Goal: Feedback & Contribution: Submit feedback/report problem

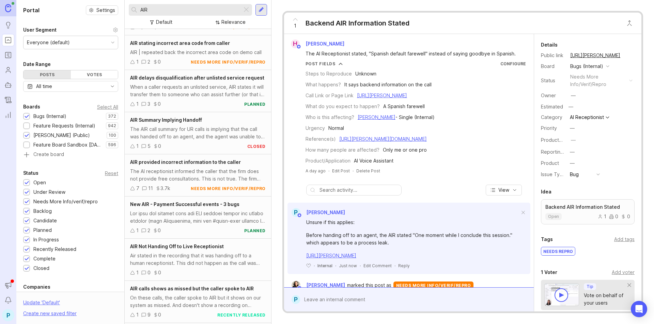
scroll to position [2034, 0]
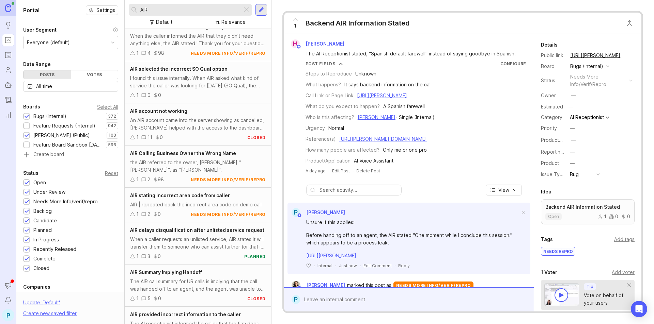
click at [159, 10] on input "AIR" at bounding box center [189, 9] width 99 height 7
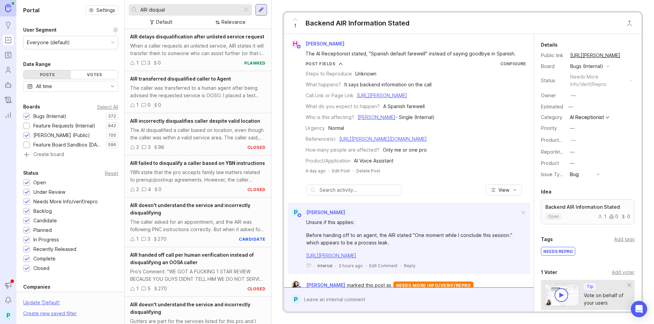
type input "AIR disqual"
click at [195, 129] on div "The AI disqualified a caller based on location, even though the caller was with…" at bounding box center [197, 134] width 135 height 15
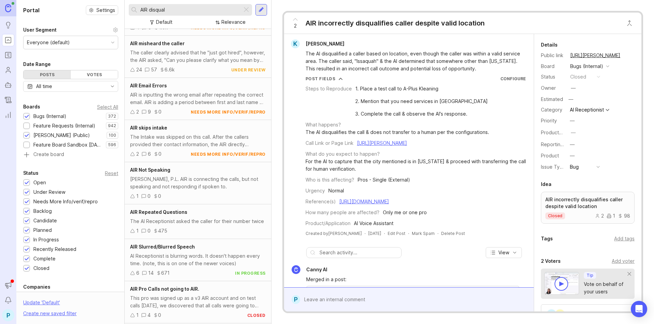
scroll to position [332, 0]
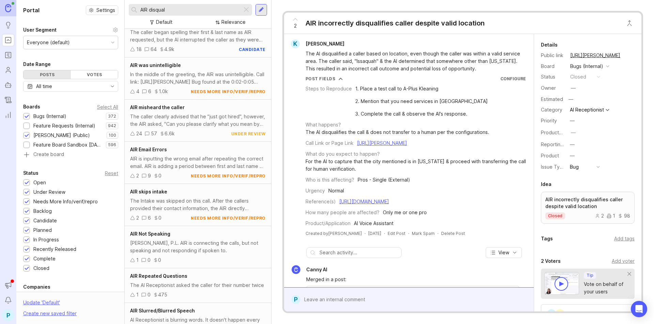
click at [193, 53] on div "18 64 4.9k candidate" at bounding box center [197, 49] width 135 height 7
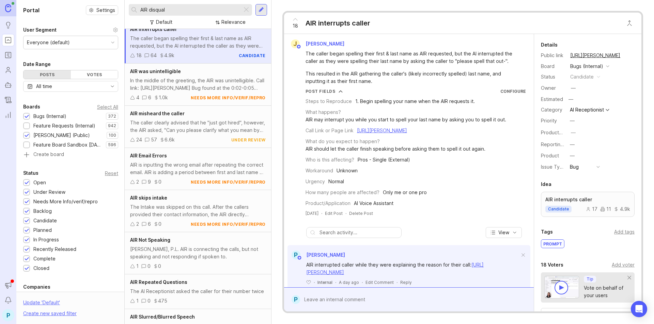
scroll to position [155, 0]
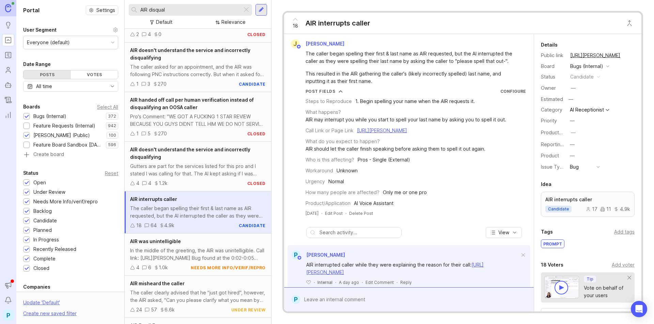
click at [196, 86] on div "AIR doesn't understand the service and incorrectly disqualifying The caller ask…" at bounding box center [198, 68] width 146 height 50
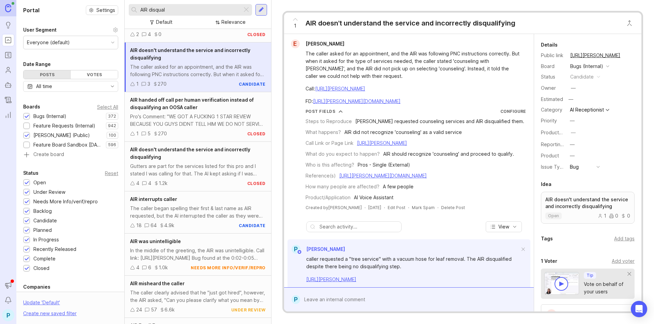
scroll to position [121, 0]
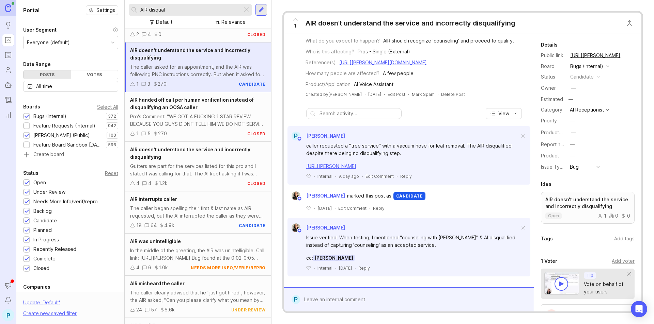
click at [366, 296] on div at bounding box center [413, 299] width 227 height 13
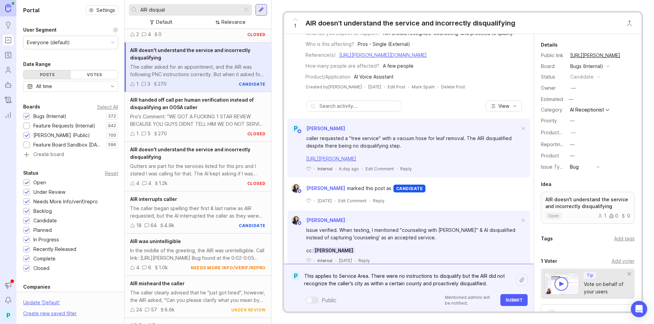
click at [421, 284] on textarea "This applies to Service Area. There were no instructions to disqualify but the …" at bounding box center [408, 280] width 216 height 20
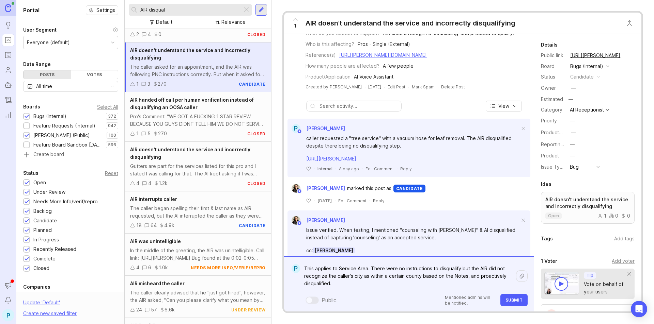
type textarea "This applies to Service Area. There were no instructions to disqualify but the …"
drag, startPoint x: 343, startPoint y: 283, endPoint x: 301, endPoint y: 265, distance: 46.3
click at [301, 265] on textarea "This applies to Service Area. There were no instructions to disqualify but the …" at bounding box center [408, 276] width 216 height 28
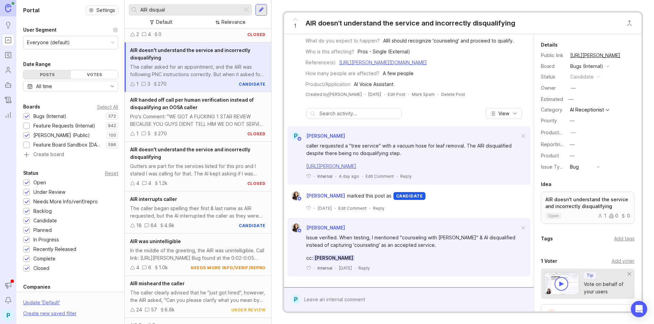
click at [174, 13] on input "AIR disqual" at bounding box center [189, 9] width 99 height 7
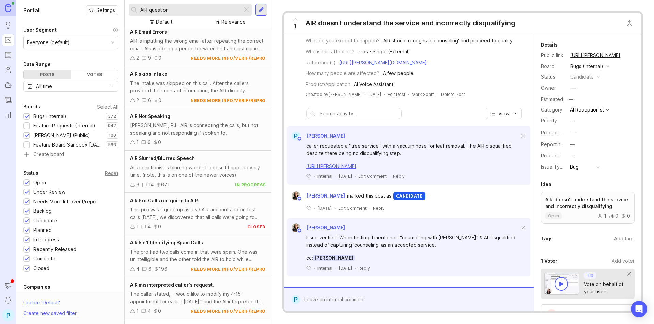
scroll to position [583, 0]
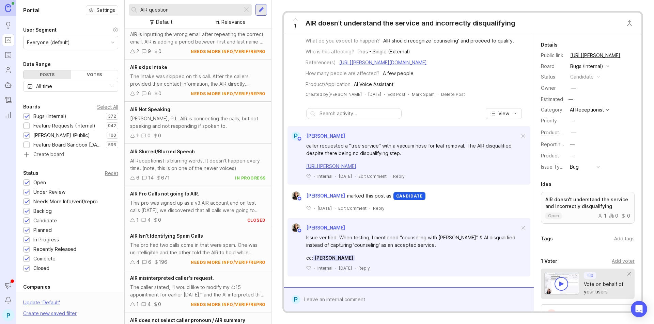
type input "AIR question"
click at [200, 172] on div "AI Receptionist is blurring words. It doesn't happen every time. (note, this is…" at bounding box center [197, 164] width 135 height 15
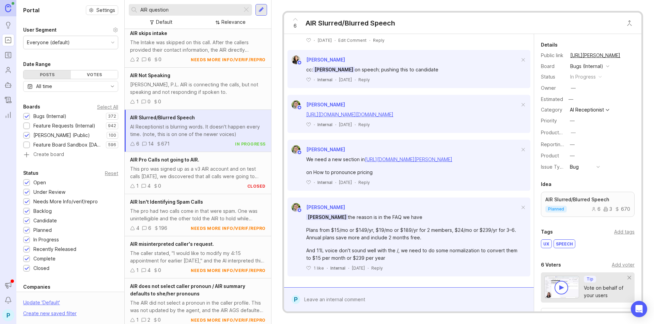
scroll to position [379, 0]
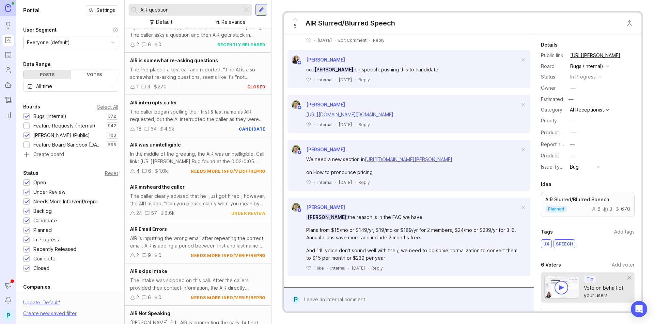
click at [265, 12] on div at bounding box center [261, 10] width 12 height 12
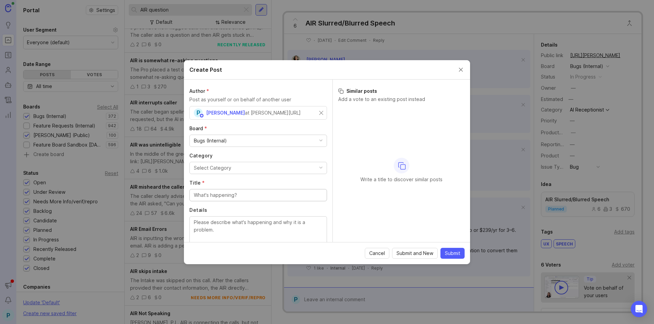
click at [294, 167] on button "Select Category" at bounding box center [258, 168] width 138 height 12
click at [260, 194] on input "Title *" at bounding box center [258, 195] width 129 height 7
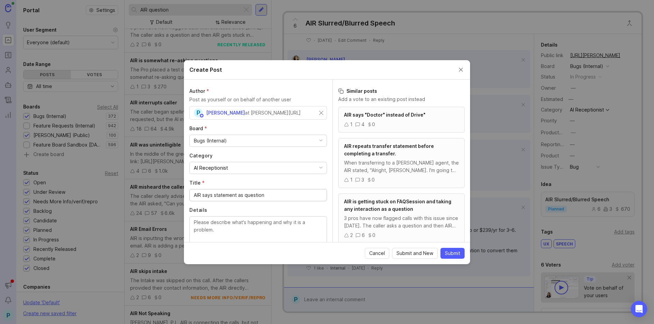
drag, startPoint x: 212, startPoint y: 195, endPoint x: 203, endPoint y: 195, distance: 9.5
click at [203, 195] on input "AIR says statement as question" at bounding box center [258, 195] width 129 height 7
click at [295, 196] on input "AIR says statement as question" at bounding box center [258, 195] width 129 height 7
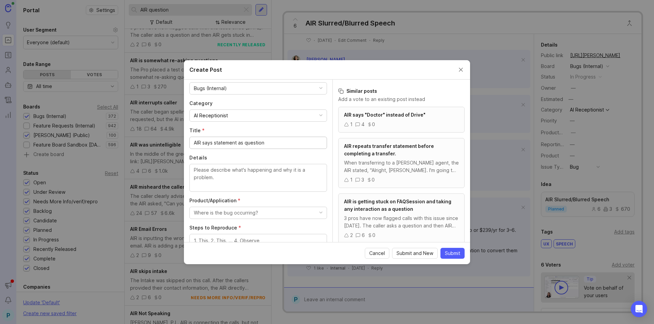
scroll to position [68, 0]
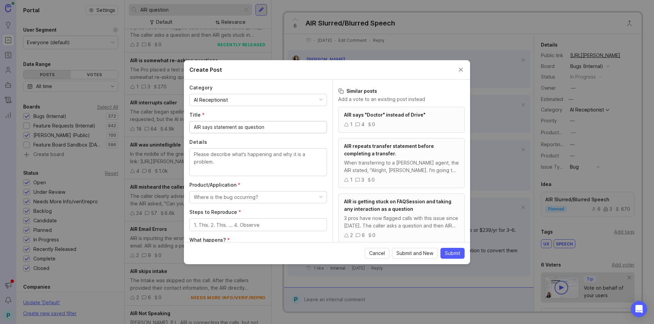
type input "AIR says statement as question"
click at [256, 169] on textarea "Details" at bounding box center [258, 162] width 129 height 22
type textarea "W"
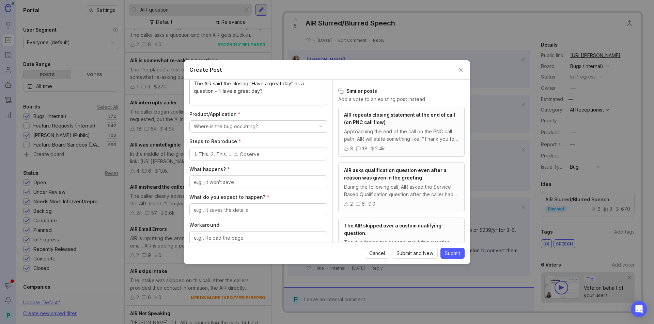
scroll to position [170, 0]
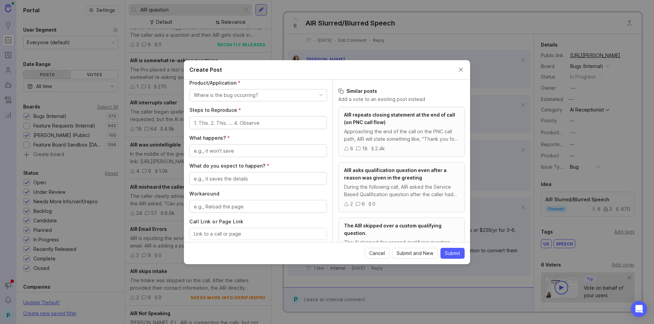
type textarea "The AIR said the closing "Have a great day" as a question - "Have a great day?""
click at [249, 99] on div "Where is the bug occurring?" at bounding box center [226, 95] width 64 height 7
click at [230, 164] on Assistant "AI Voice Assistant" at bounding box center [255, 164] width 132 height 13
click at [251, 120] on textarea "Steps to Reproduce *" at bounding box center [258, 122] width 129 height 7
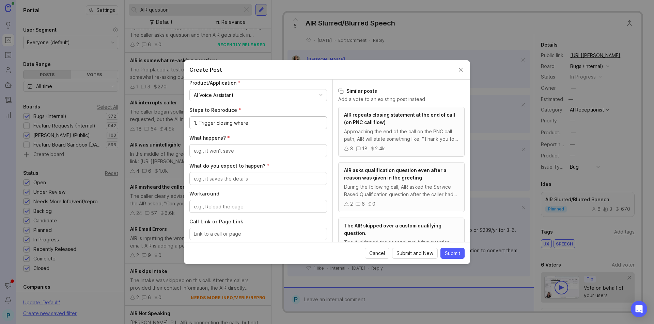
drag, startPoint x: 252, startPoint y: 126, endPoint x: 199, endPoint y: 122, distance: 53.6
click at [199, 122] on textarea "1. Trigger closing where" at bounding box center [258, 122] width 129 height 7
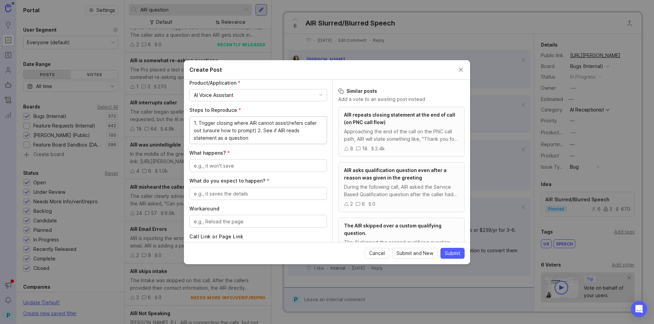
type textarea "1. Trigger closing where AIR cannot assist/refers caller out (unsure how to pro…"
click at [256, 168] on textarea "What happens? *" at bounding box center [258, 165] width 129 height 7
type textarea "The AIR says the closing as a question"
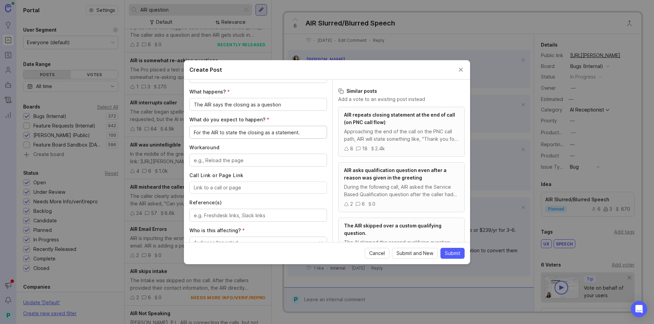
scroll to position [238, 0]
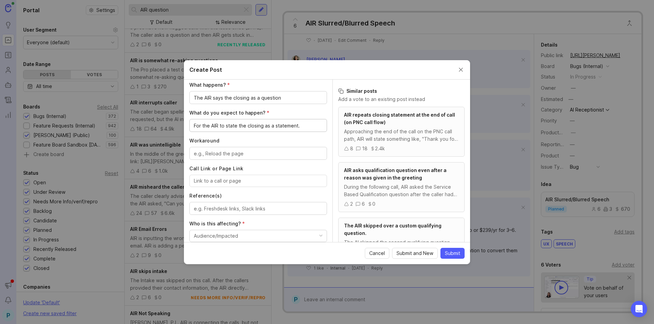
type textarea "For the AIR to state the closing as a statement."
click at [258, 155] on textarea "Workaround" at bounding box center [258, 153] width 129 height 7
type textarea "Unknown"
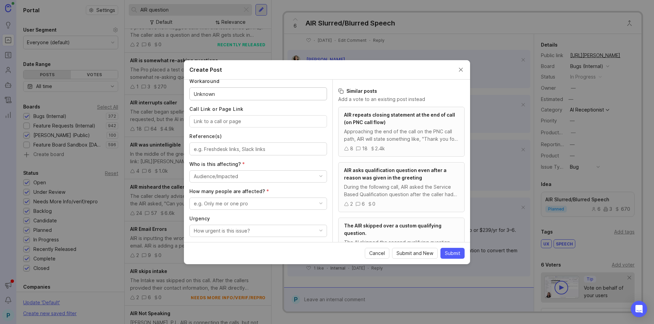
scroll to position [306, 0]
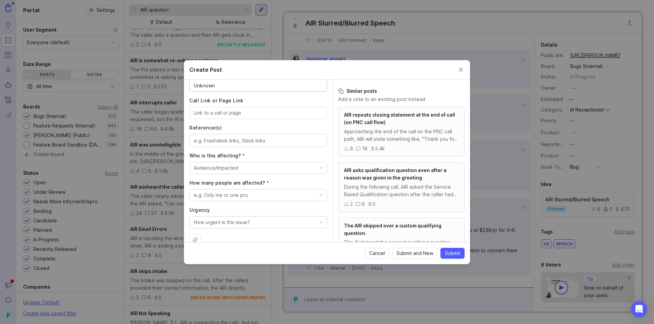
click at [273, 140] on textarea "Reference(s)" at bounding box center [258, 140] width 129 height 7
paste textarea "[URL][PERSON_NAME]"
type textarea "[URL][PERSON_NAME]"
click at [270, 118] on div at bounding box center [258, 113] width 138 height 12
paste input "[URL][PERSON_NAME]"
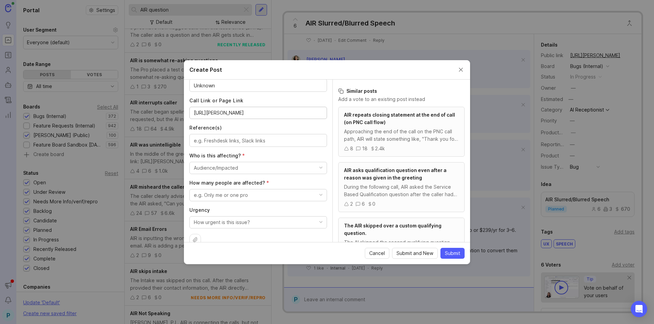
scroll to position [0, 46]
type input "[URL][PERSON_NAME]"
click at [286, 140] on textarea "Reference(s)" at bounding box center [258, 140] width 129 height 7
paste textarea "[URL][PERSON_NAME][DOMAIN_NAME]"
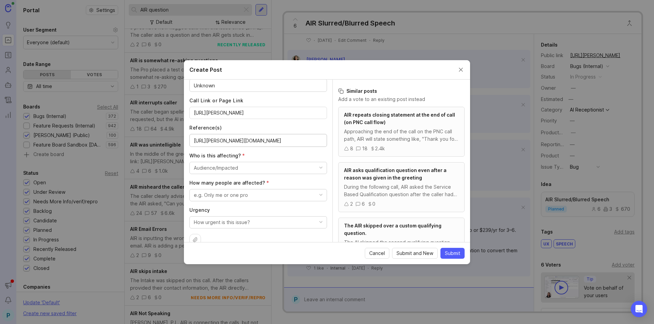
type textarea "[URL][PERSON_NAME][DOMAIN_NAME]"
click at [248, 171] on button "Audience/Impacted" at bounding box center [258, 168] width 138 height 12
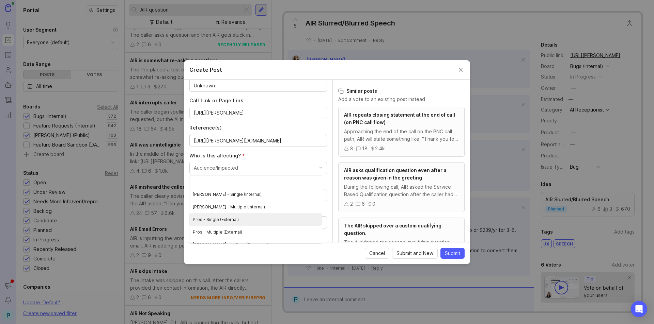
click at [231, 218] on \(External\) "Pros - Single (External)" at bounding box center [255, 219] width 132 height 13
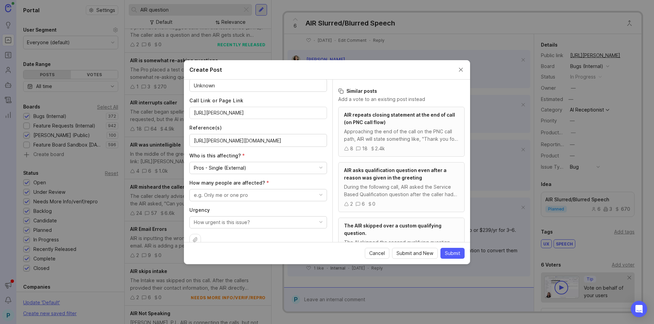
click at [222, 195] on div "e.g. Only me or one pro" at bounding box center [221, 195] width 54 height 7
click at [226, 222] on pro "Only me or one pro" at bounding box center [255, 221] width 132 height 13
click at [292, 222] on button "How urgent is this issue?" at bounding box center [258, 222] width 138 height 12
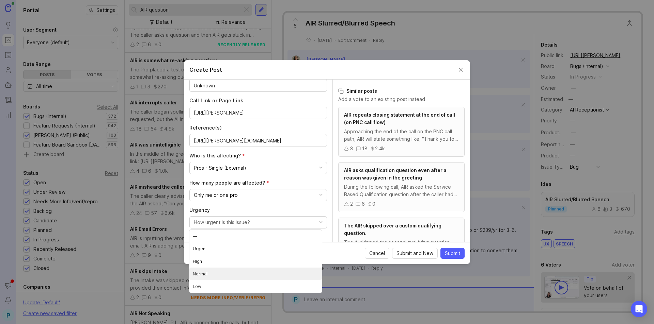
click at [221, 274] on li "Normal" at bounding box center [255, 274] width 132 height 13
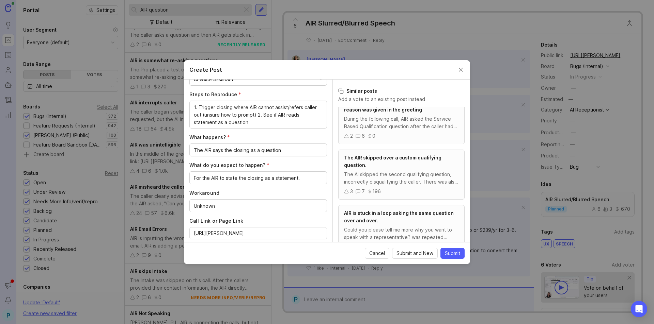
scroll to position [182, 0]
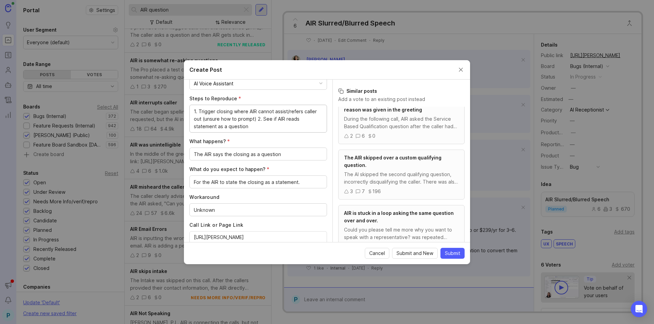
drag, startPoint x: 215, startPoint y: 128, endPoint x: 191, endPoint y: 128, distance: 24.2
click at [191, 128] on div "1. Trigger closing where AIR cannot assist/refers caller out (unsure how to pro…" at bounding box center [258, 119] width 138 height 28
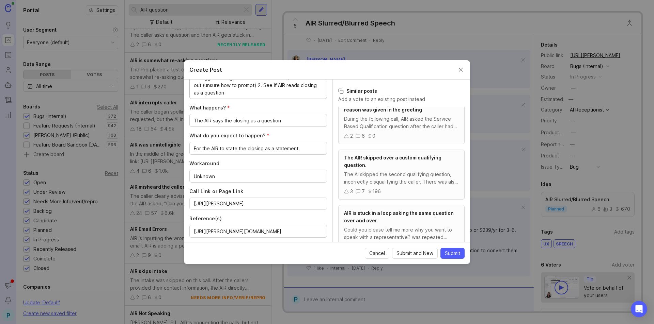
scroll to position [216, 0]
type textarea "1. Trigger closing where AIR cannot assist/refers caller out (unsure how to pro…"
click at [304, 142] on div "For the AIR to state the closing as a statement." at bounding box center [258, 148] width 138 height 13
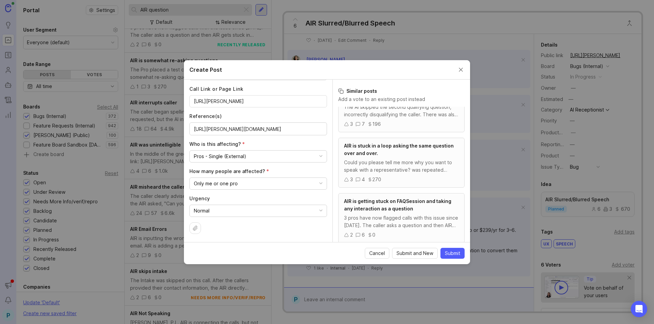
scroll to position [136, 0]
type textarea "For the AIR to state the closing as a statement"
click at [452, 249] on button "Submit" at bounding box center [452, 253] width 24 height 11
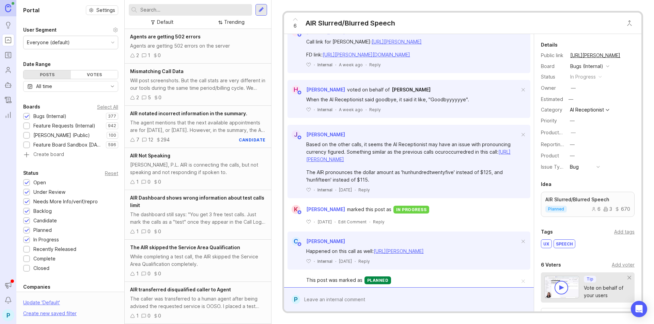
scroll to position [340, 0]
